Goal: Transaction & Acquisition: Purchase product/service

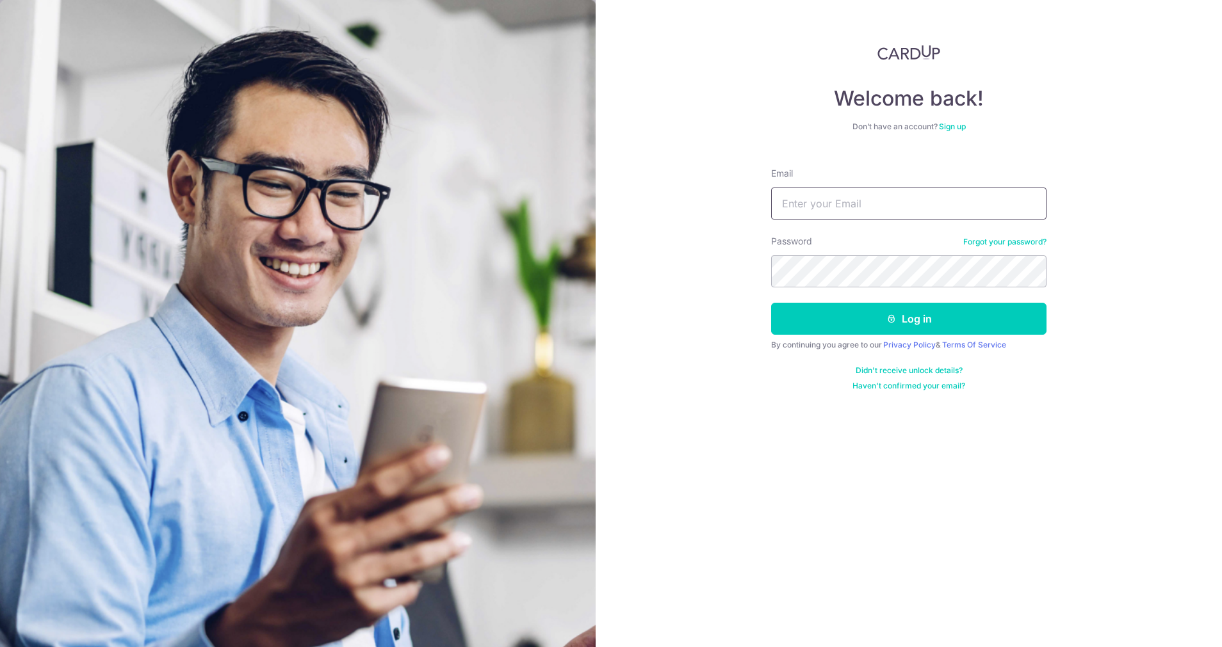
click at [823, 202] on input "Email" at bounding box center [908, 204] width 275 height 32
type input "[EMAIL_ADDRESS][DOMAIN_NAME]"
click at [901, 313] on button "Log in" at bounding box center [908, 319] width 275 height 32
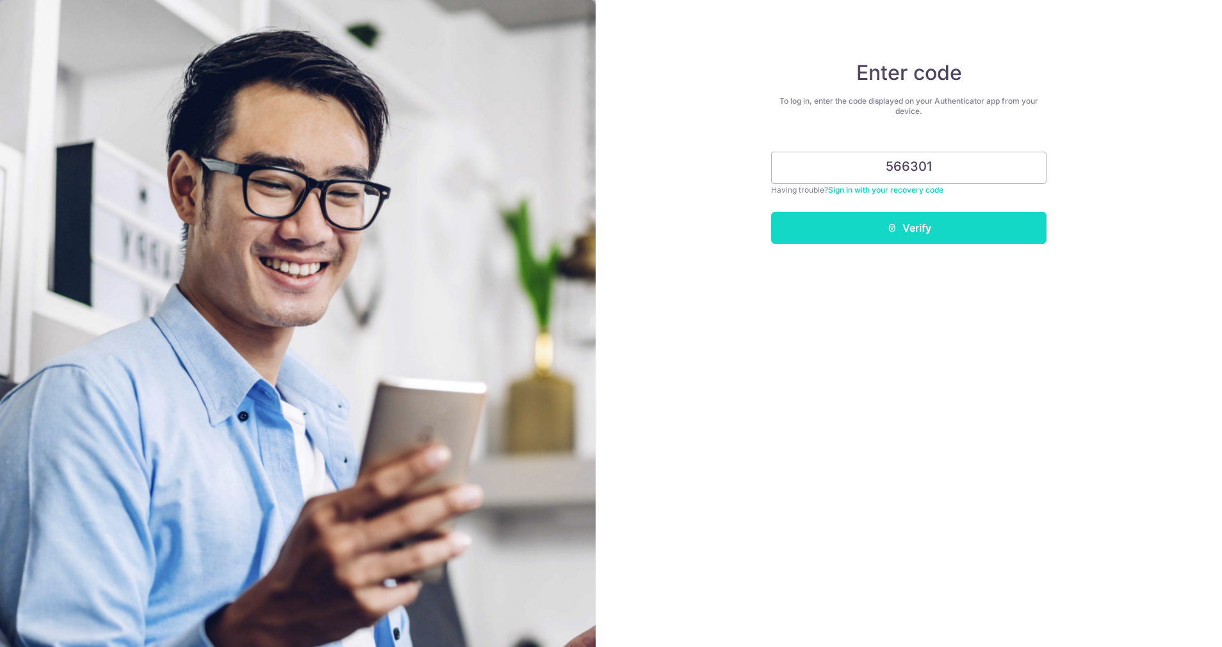
type input "566301"
click at [909, 231] on button "Verify" at bounding box center [908, 228] width 275 height 32
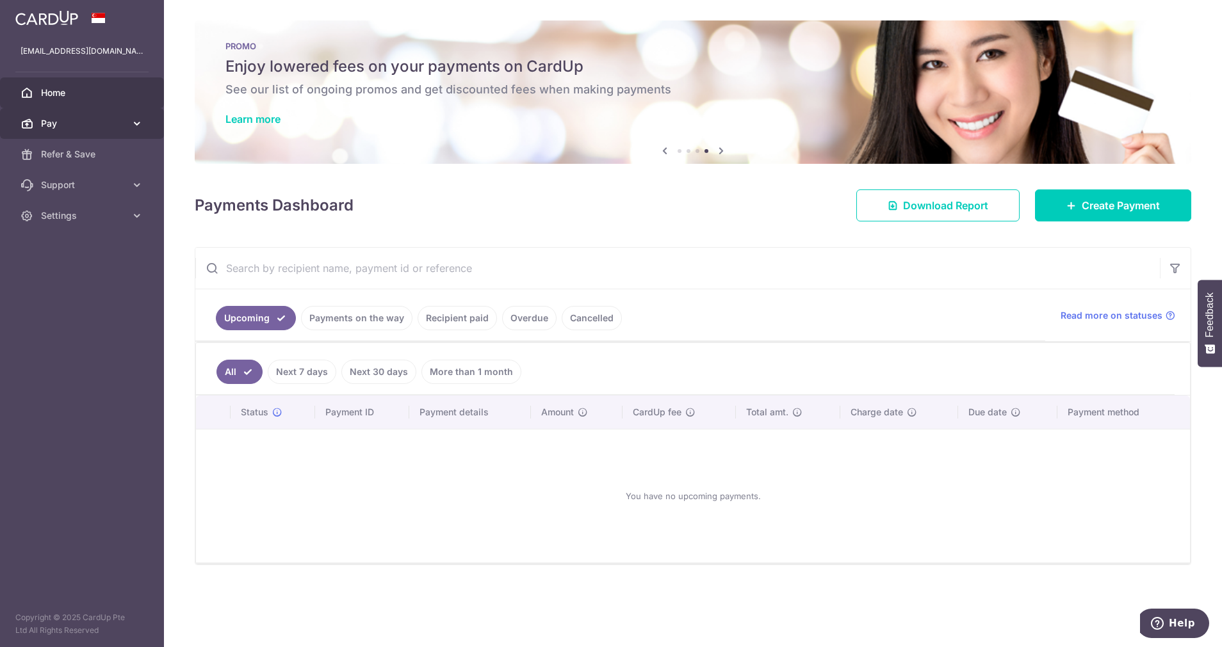
click at [65, 123] on span "Pay" at bounding box center [83, 123] width 85 height 13
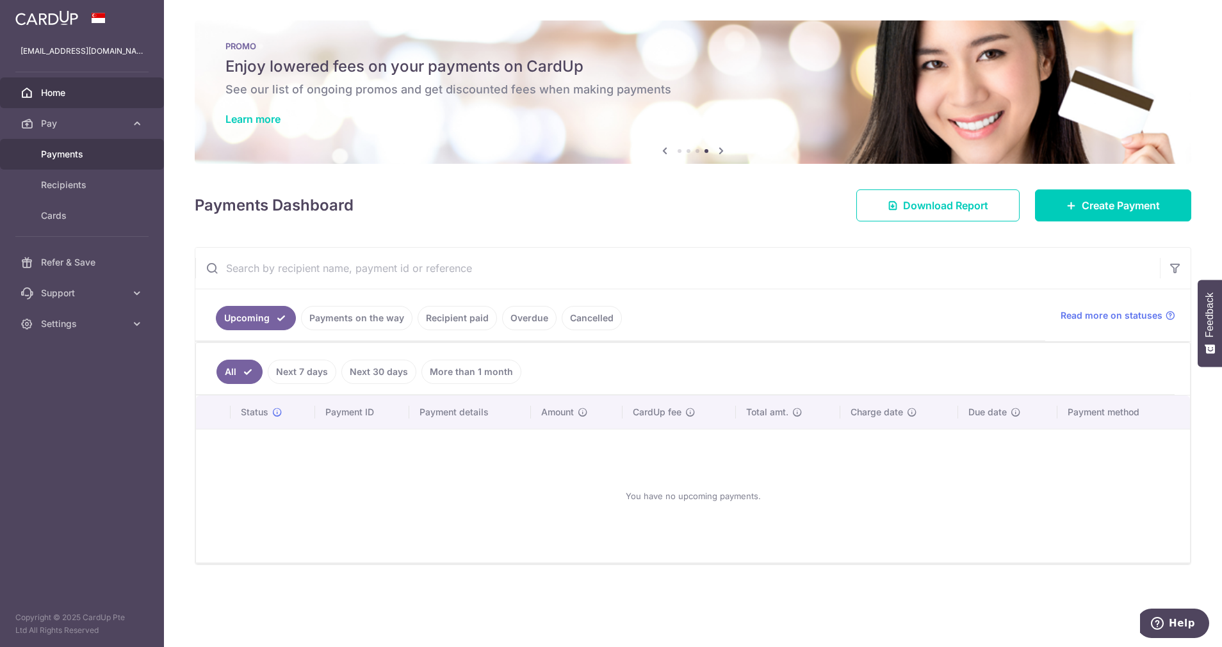
click at [68, 152] on span "Payments" at bounding box center [83, 154] width 85 height 13
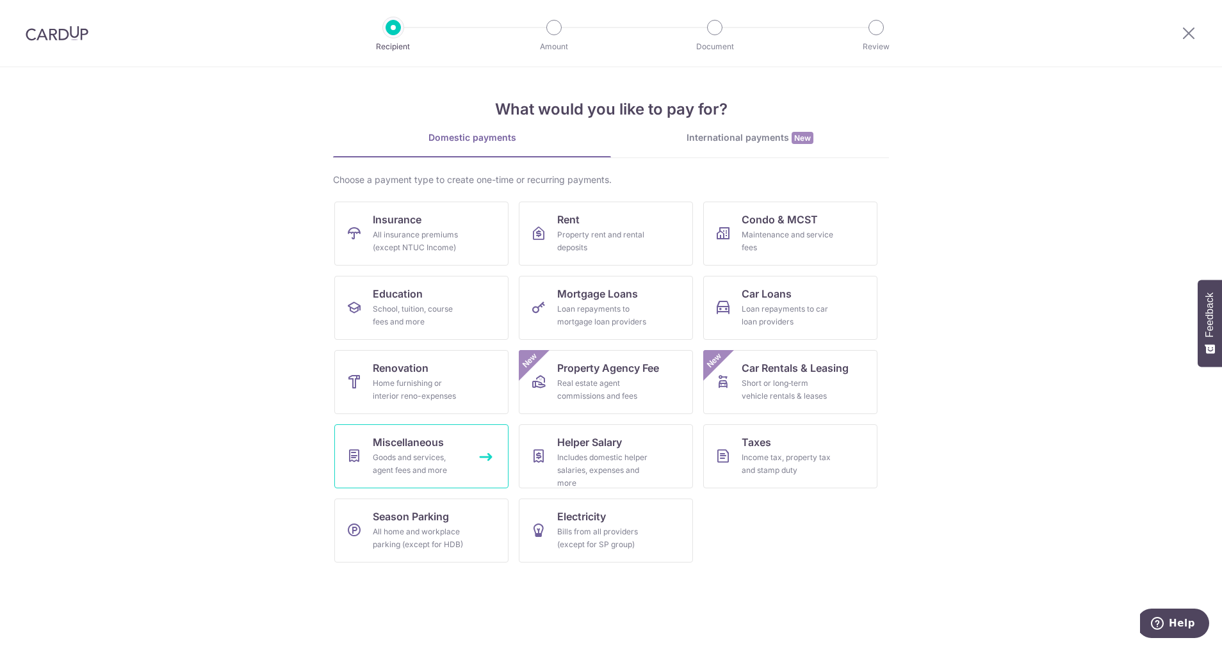
click at [432, 460] on div "Goods and services, agent fees and more" at bounding box center [419, 464] width 92 height 26
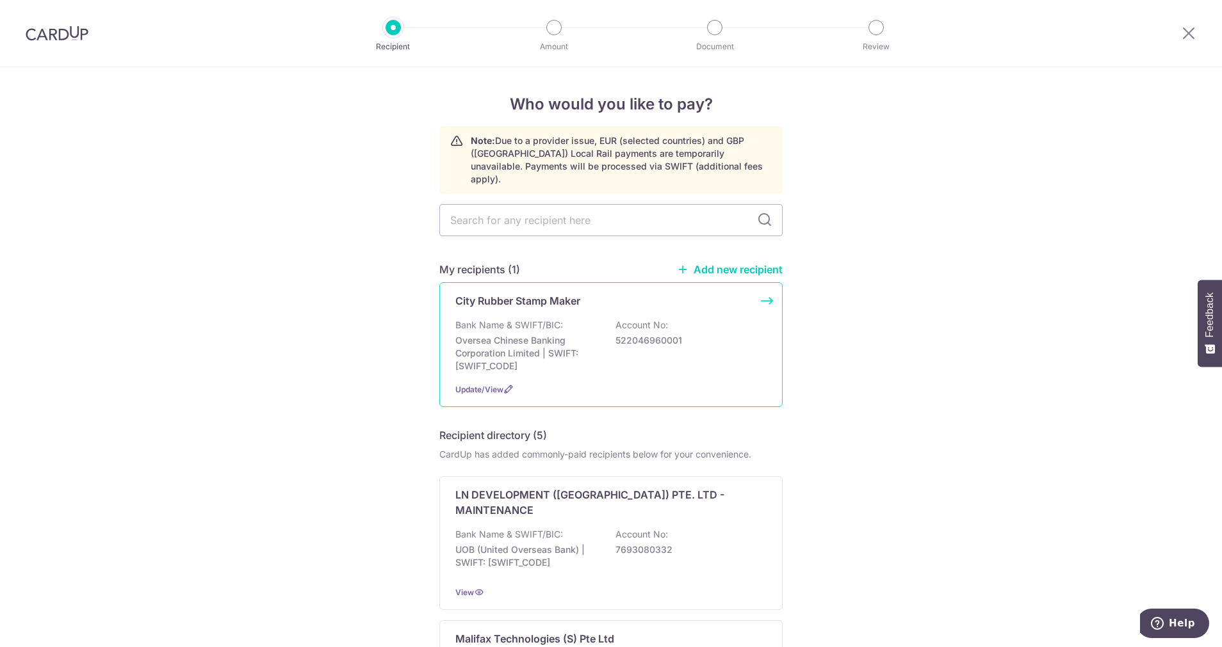
click at [555, 337] on p "Oversea Chinese Banking Corporation Limited | SWIFT: OCBCSGSGXXX" at bounding box center [526, 353] width 143 height 38
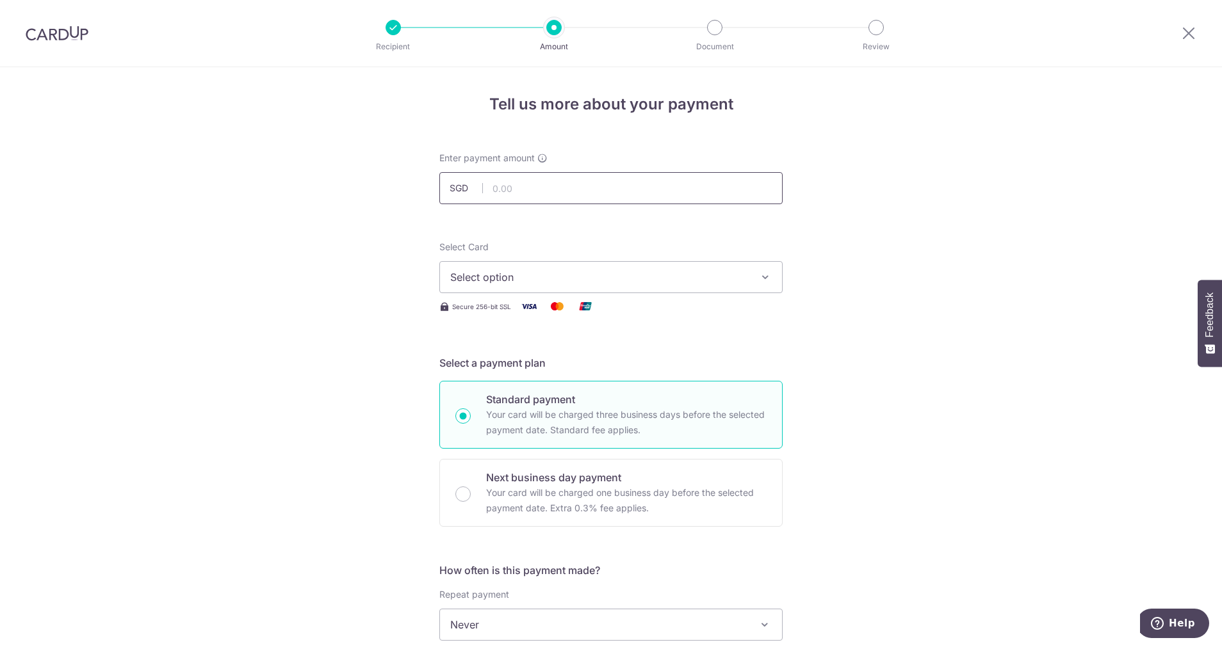
click at [572, 188] on input "text" at bounding box center [610, 188] width 343 height 32
type input "712.00"
click at [944, 293] on div "Tell us more about your payment Enter payment amount SGD 712.00 712.00 Select C…" at bounding box center [611, 646] width 1222 height 1158
click at [565, 271] on span "Select option" at bounding box center [599, 277] width 298 height 15
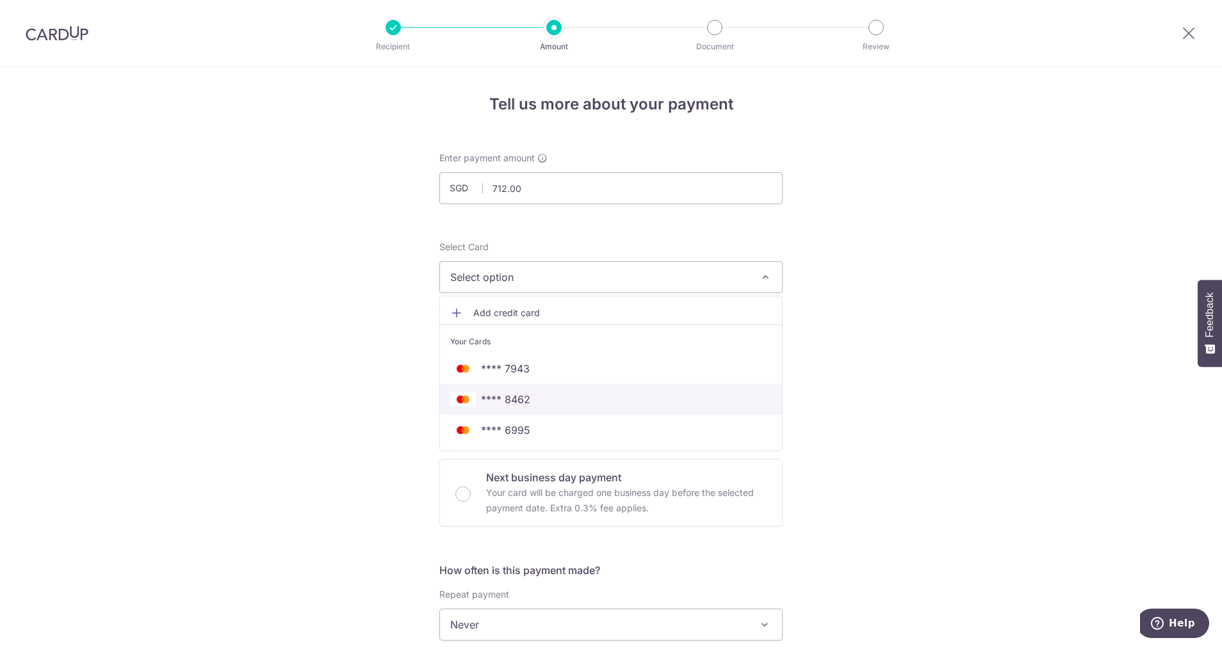
click at [557, 397] on span "**** 8462" at bounding box center [610, 399] width 321 height 15
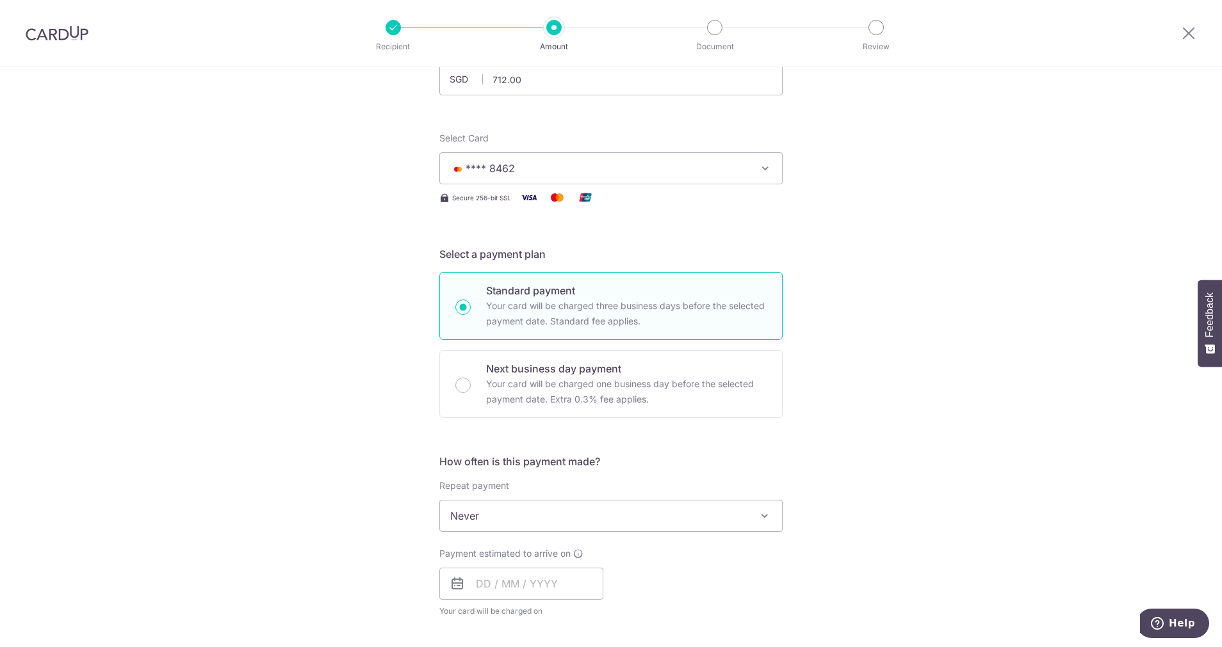
scroll to position [192, 0]
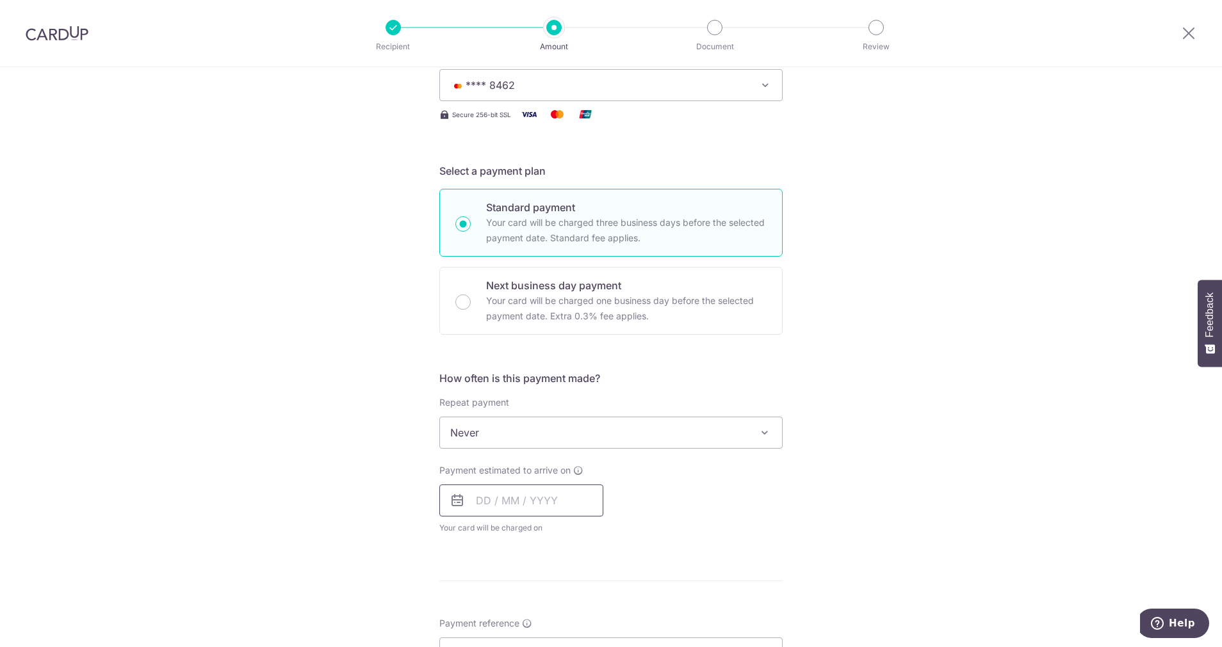
click at [535, 490] on input "text" at bounding box center [521, 501] width 164 height 32
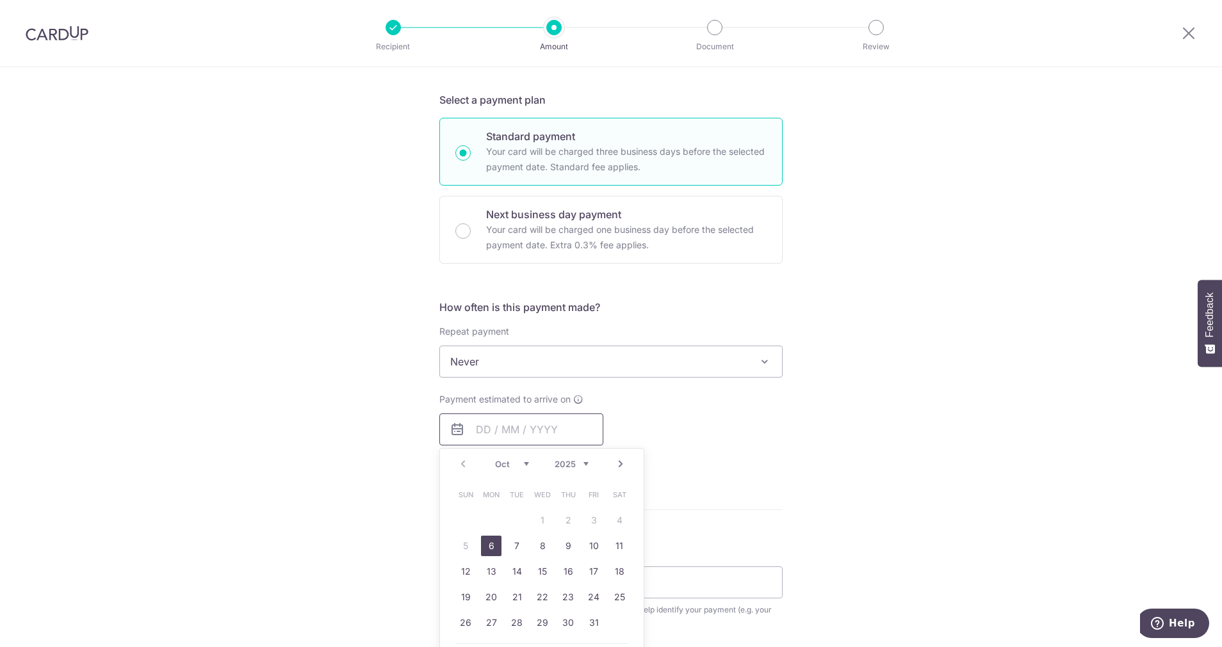
scroll to position [288, 0]
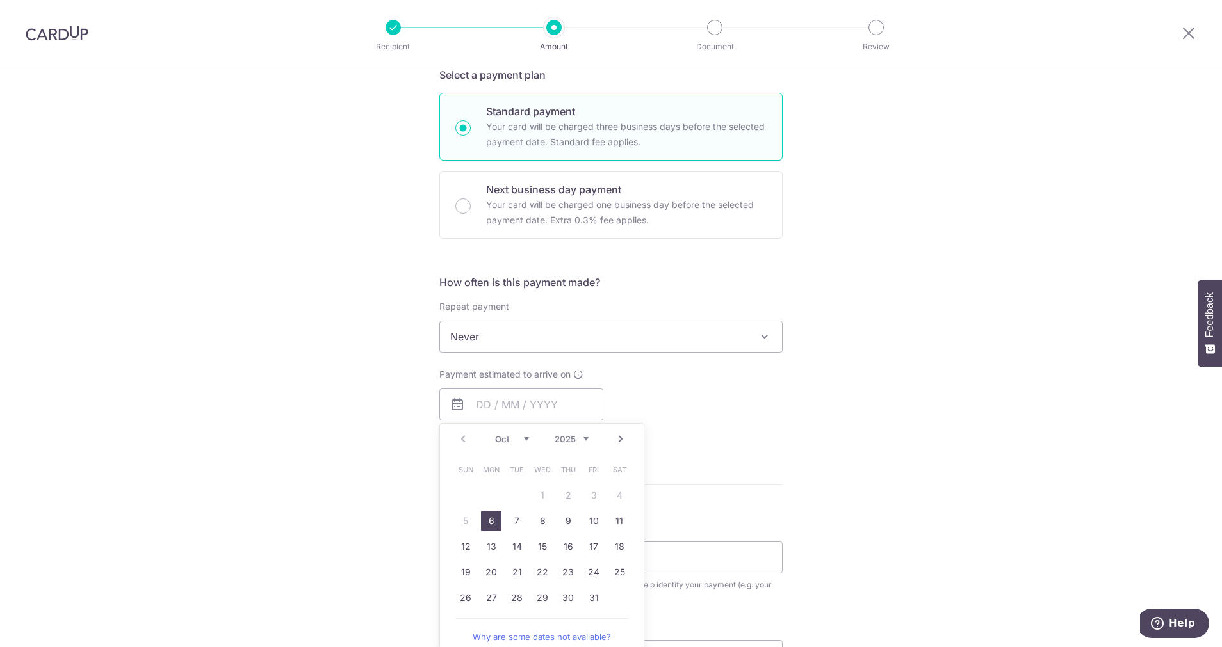
click at [488, 517] on link "6" at bounding box center [491, 521] width 20 height 20
type input "[DATE]"
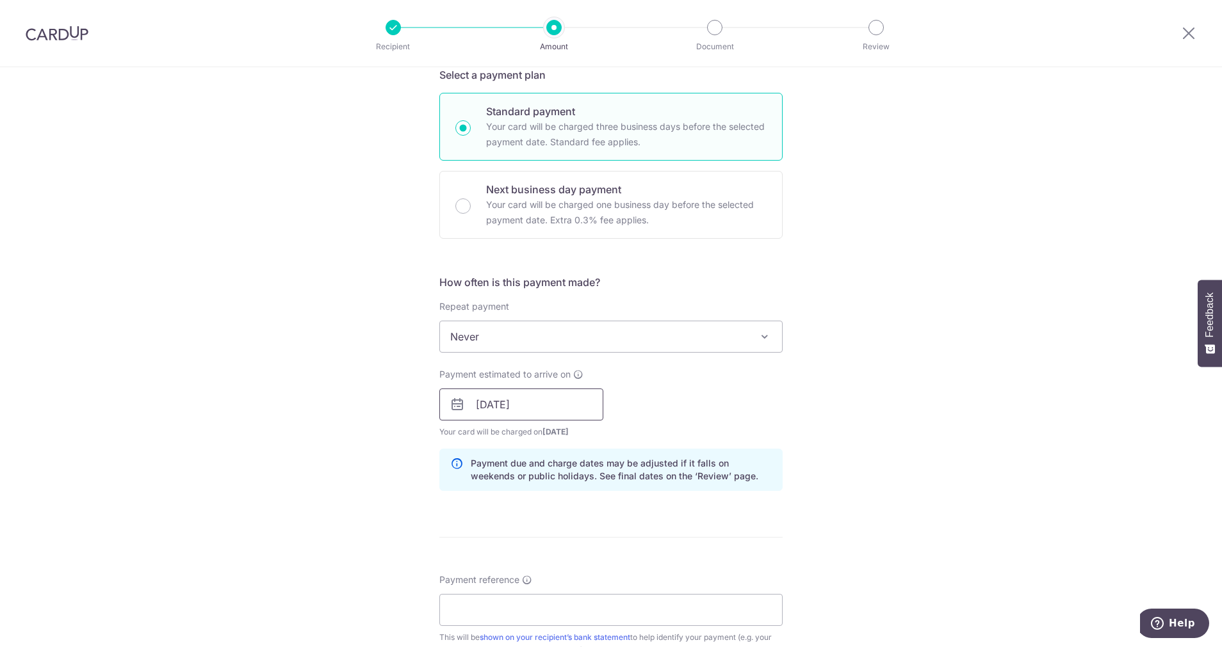
click at [541, 409] on input "06/10/2025" at bounding box center [521, 405] width 164 height 32
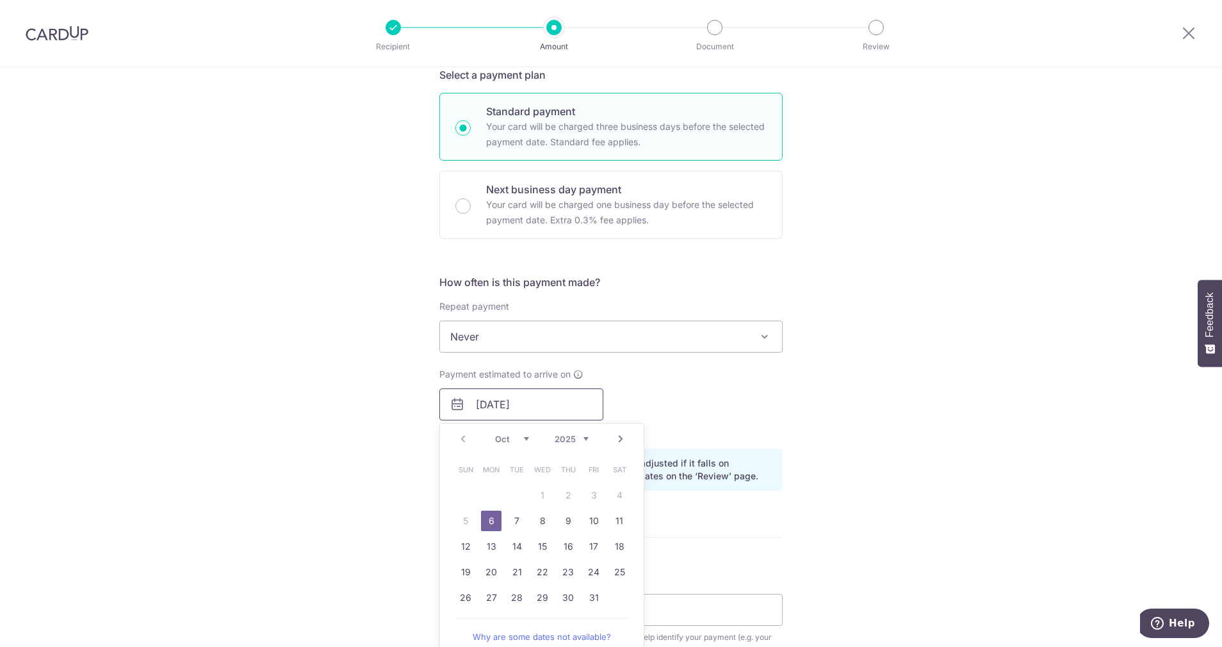
click at [549, 400] on input "06/10/2025" at bounding box center [521, 405] width 164 height 32
click at [1011, 393] on div "Tell us more about your payment Enter payment amount SGD 712.00 712.00 Select C…" at bounding box center [611, 384] width 1222 height 1211
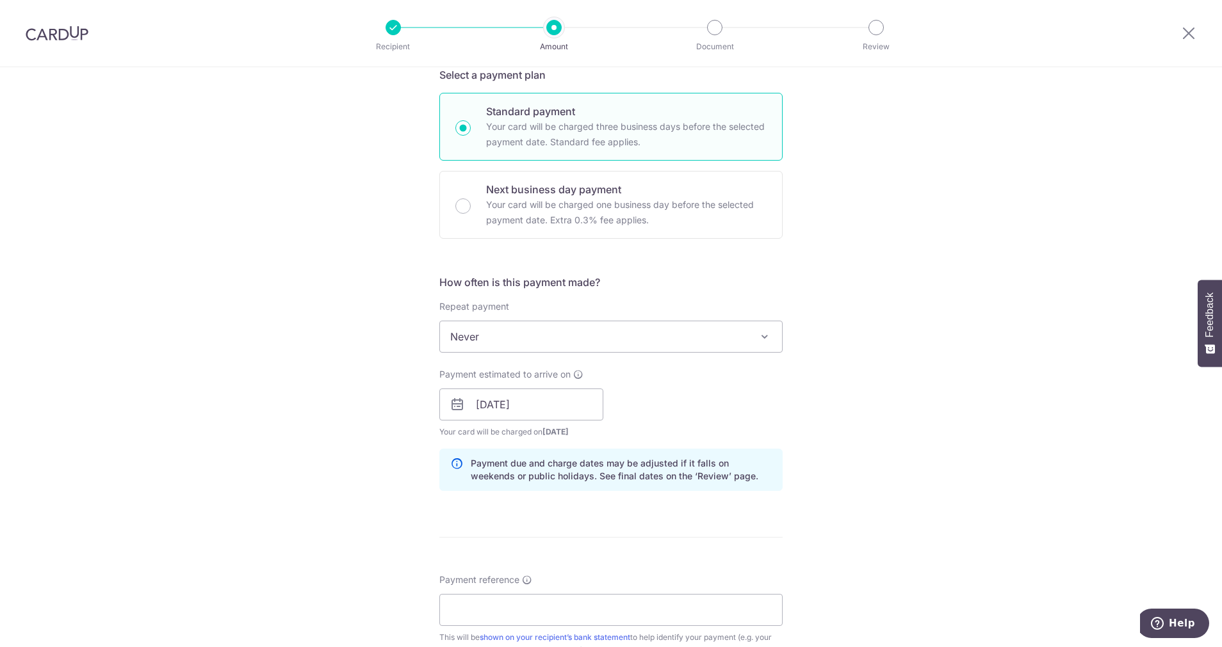
scroll to position [384, 0]
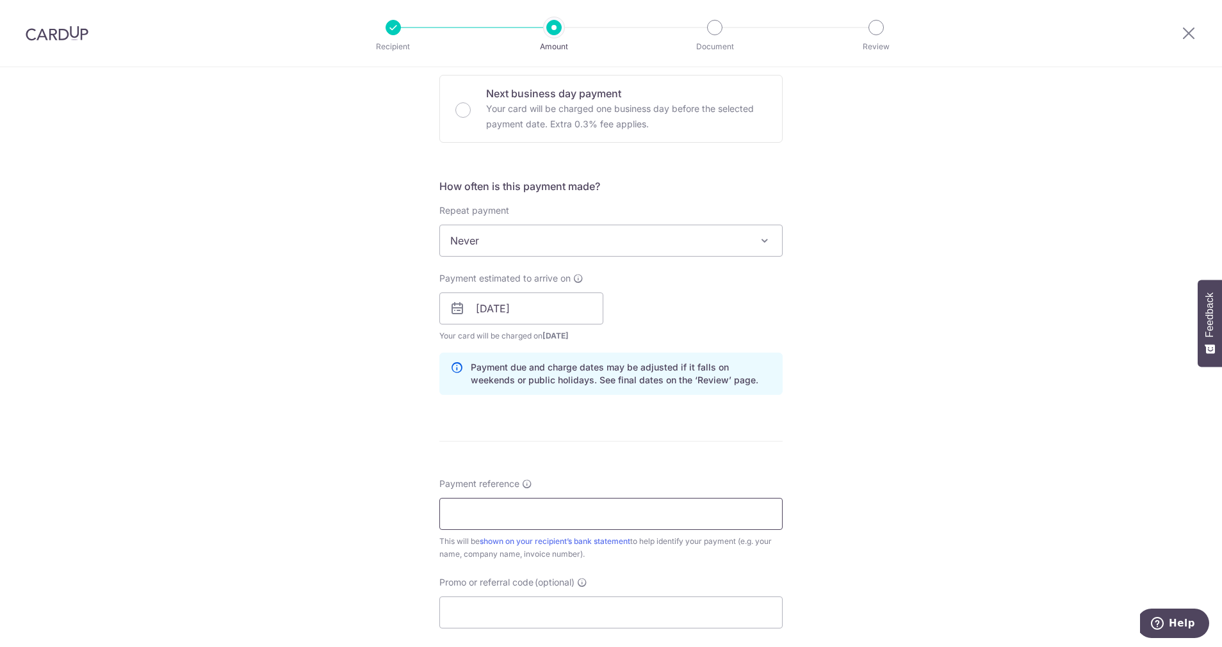
click at [544, 513] on input "Payment reference" at bounding box center [610, 514] width 343 height 32
click at [848, 454] on div "Tell us more about your payment Enter payment amount SGD 712.00 712.00 Select C…" at bounding box center [611, 288] width 1222 height 1211
click at [505, 515] on input "Payment reference" at bounding box center [610, 514] width 343 height 32
type input "O"
type input "Sept bill"
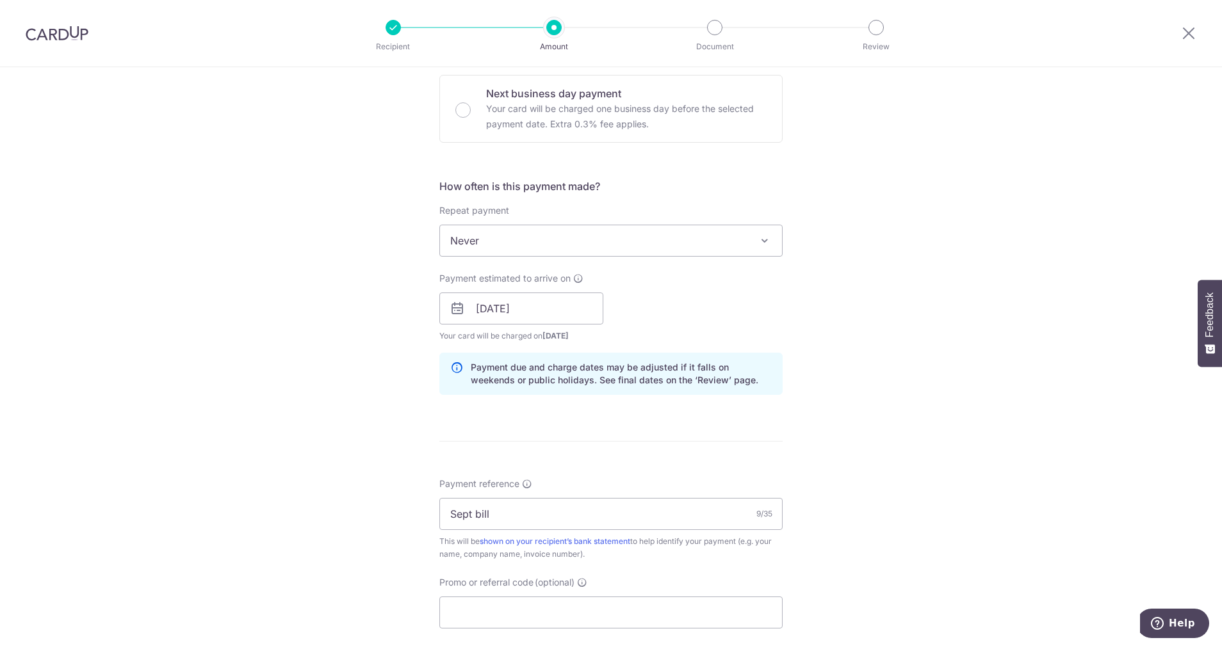
click at [849, 453] on div "Tell us more about your payment Enter payment amount SGD 712.00 712.00 Select C…" at bounding box center [611, 288] width 1222 height 1211
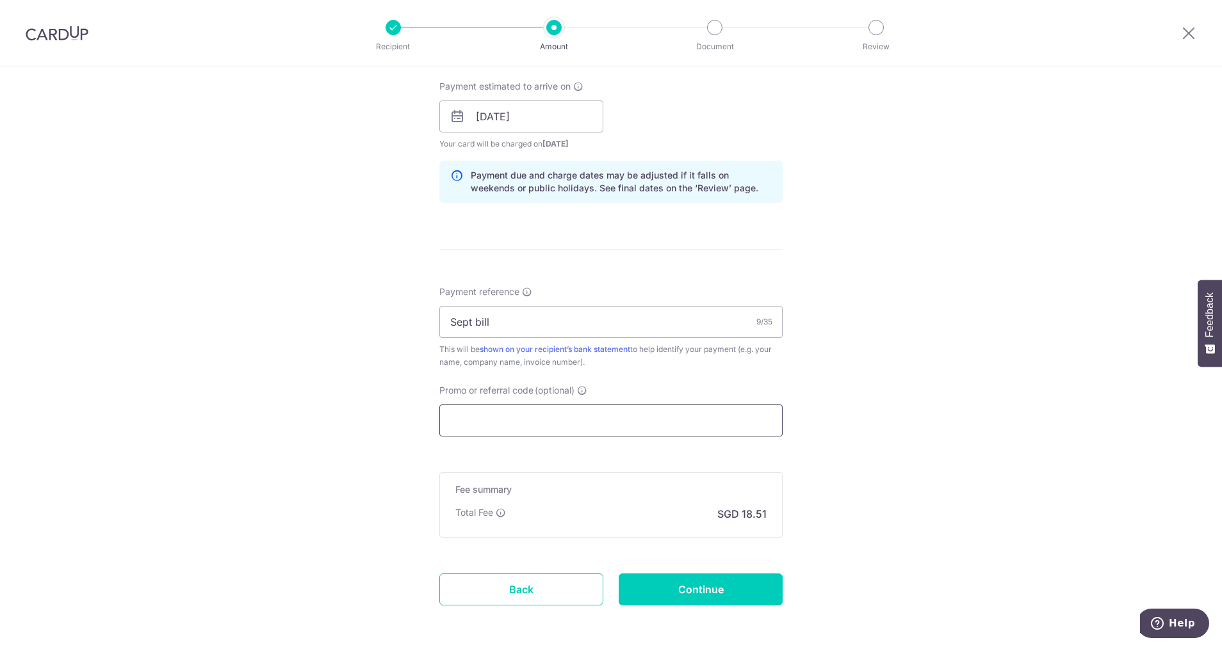
click at [517, 412] on input "Promo or referral code (optional)" at bounding box center [610, 421] width 343 height 32
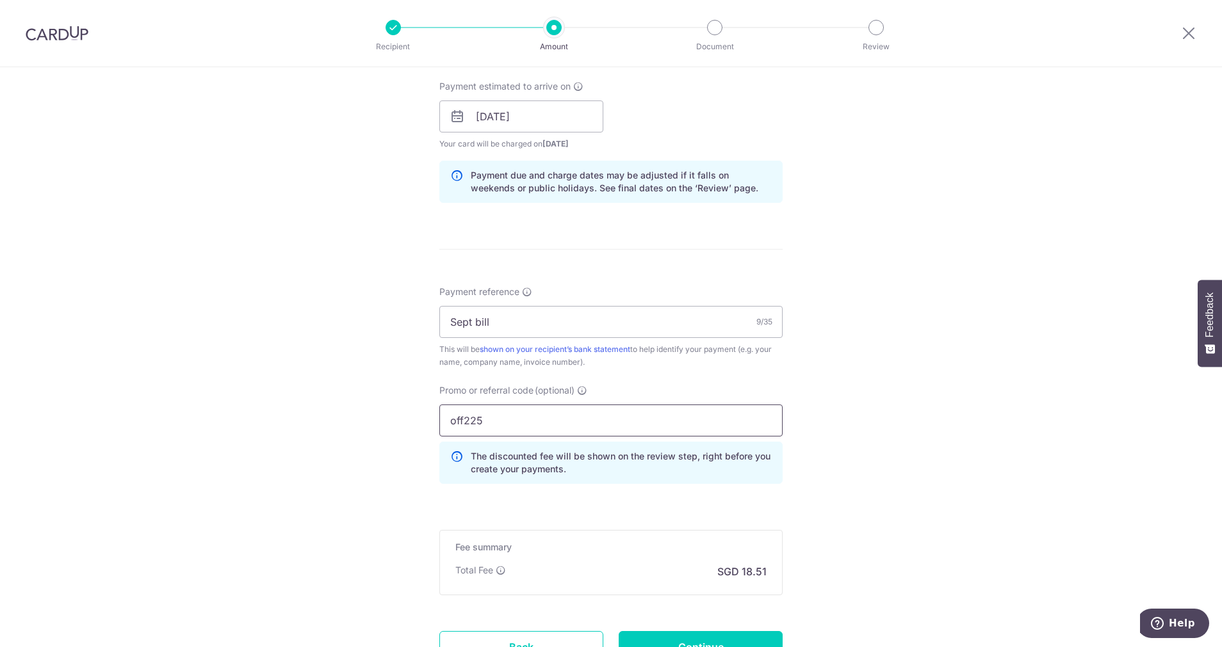
type input "off225"
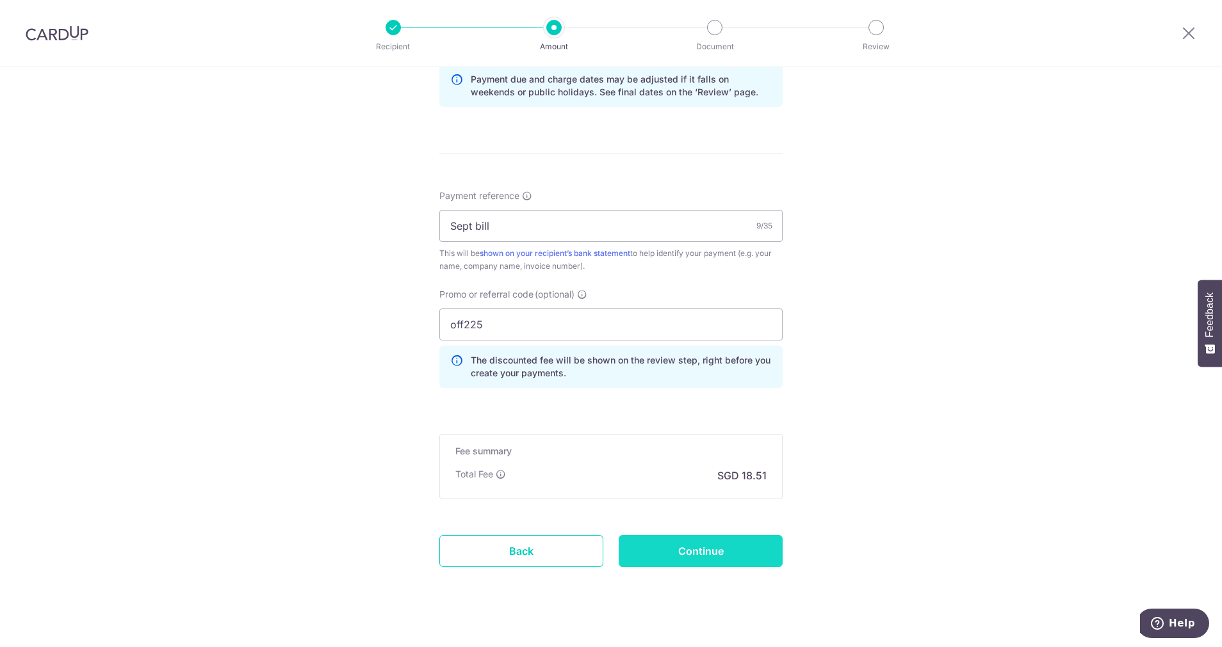
click at [725, 553] on input "Continue" at bounding box center [701, 551] width 164 height 32
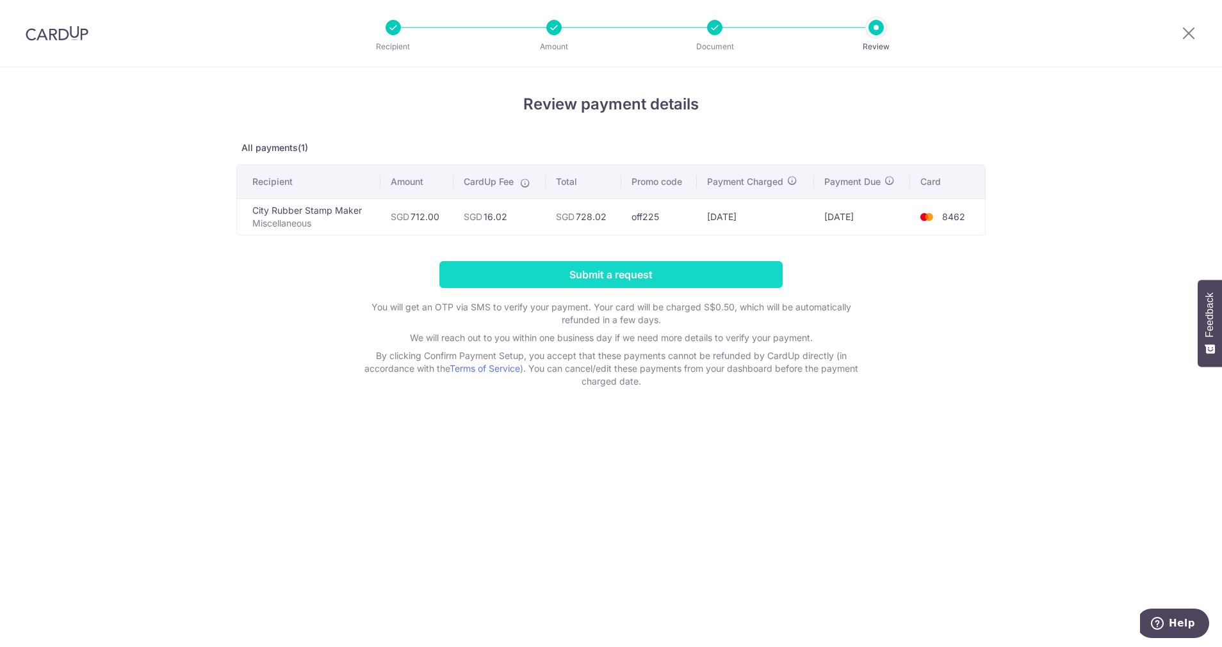
click at [620, 270] on input "Submit a request" at bounding box center [610, 274] width 343 height 27
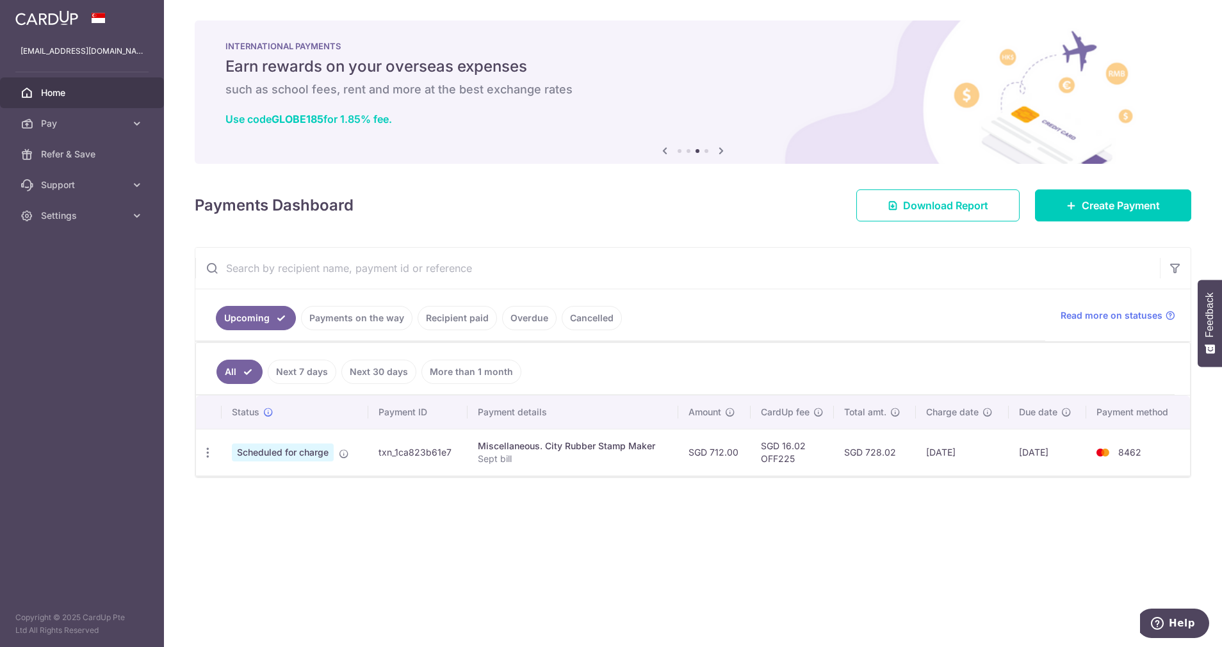
click at [723, 150] on icon at bounding box center [720, 151] width 15 height 16
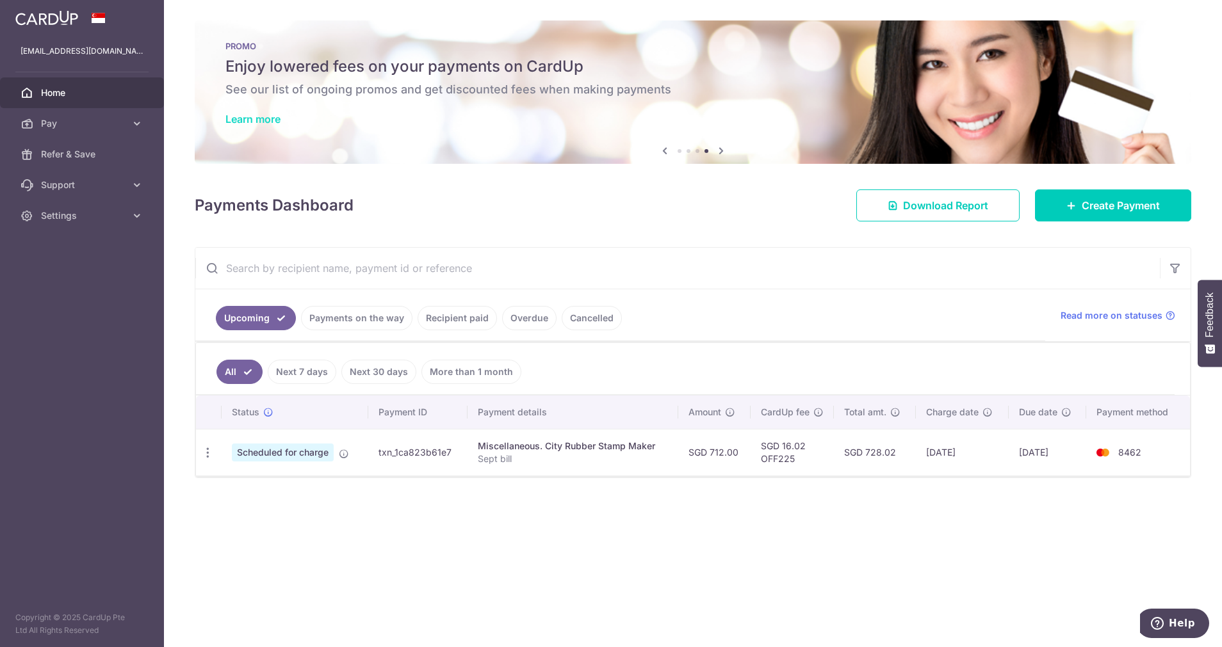
click at [242, 123] on link "Learn more" at bounding box center [252, 119] width 55 height 13
